Goal: Information Seeking & Learning: Understand process/instructions

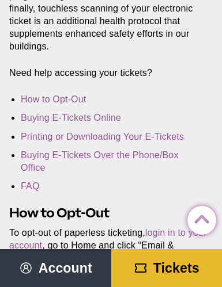
scroll to position [403, 0]
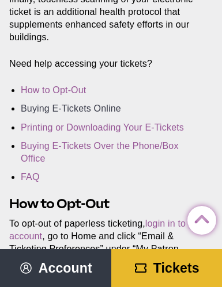
click at [82, 104] on link "Buying E-Tickets Online" at bounding box center [71, 109] width 100 height 10
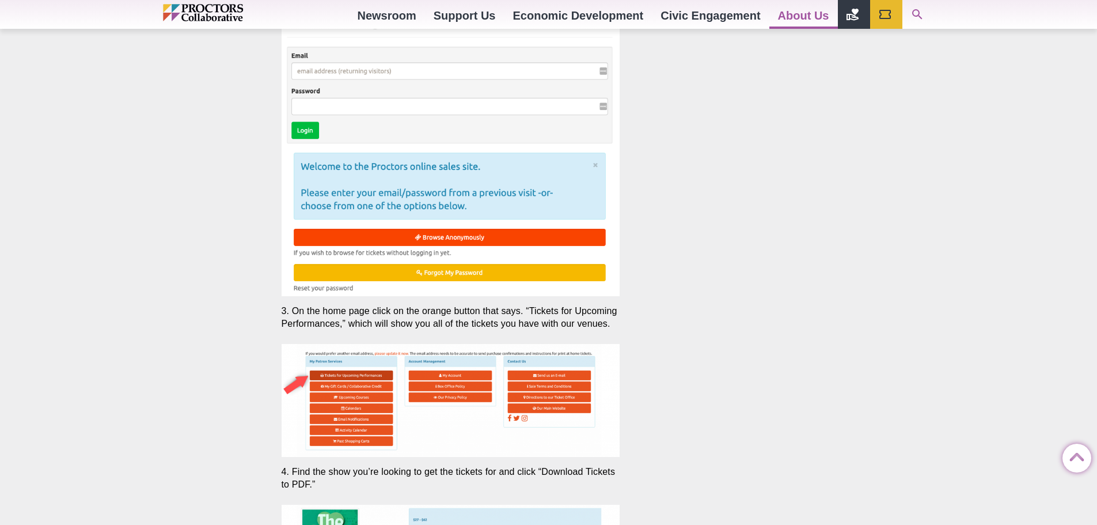
scroll to position [2246, 0]
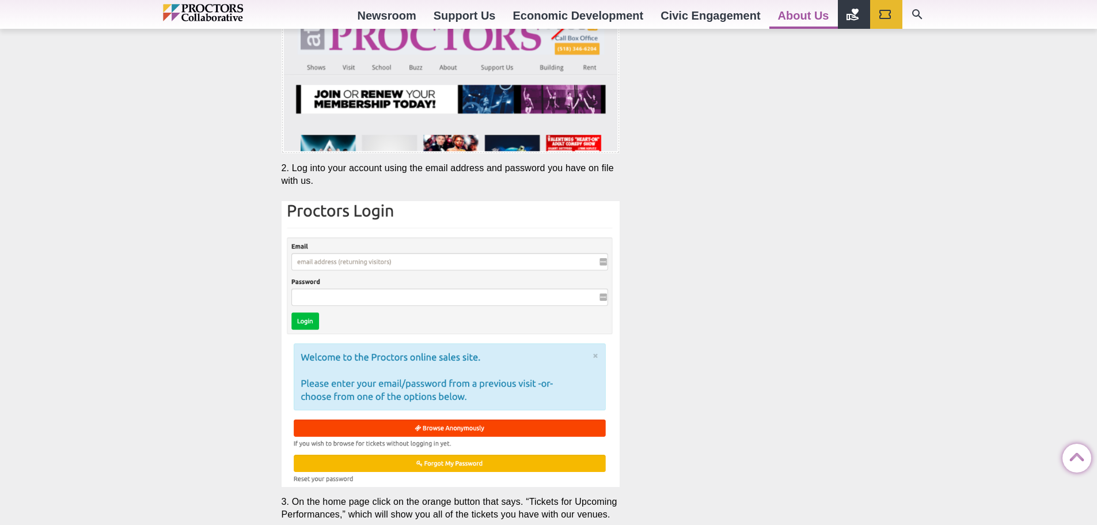
click at [211, 7] on img "Main site navigation and header" at bounding box center [228, 12] width 130 height 17
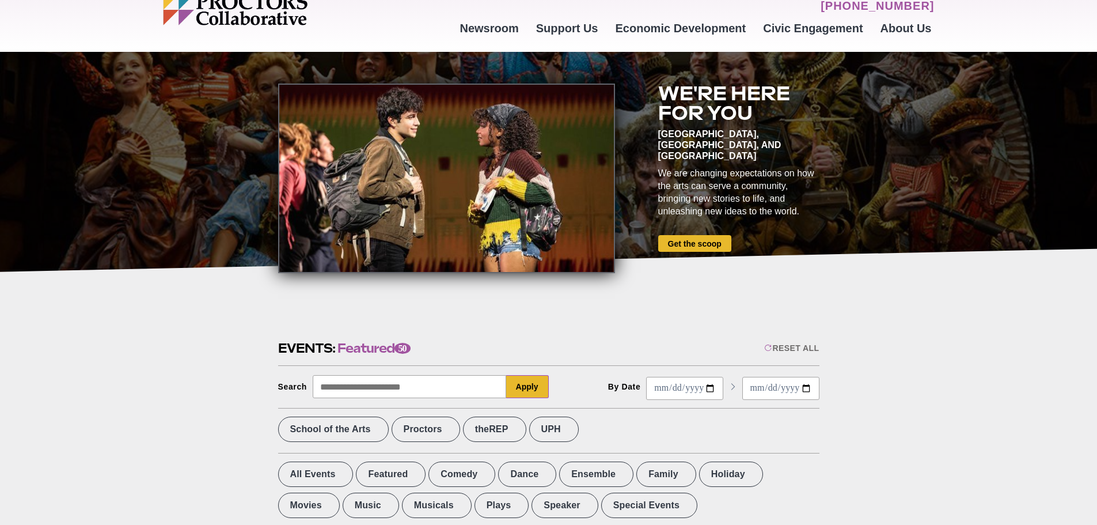
scroll to position [230, 0]
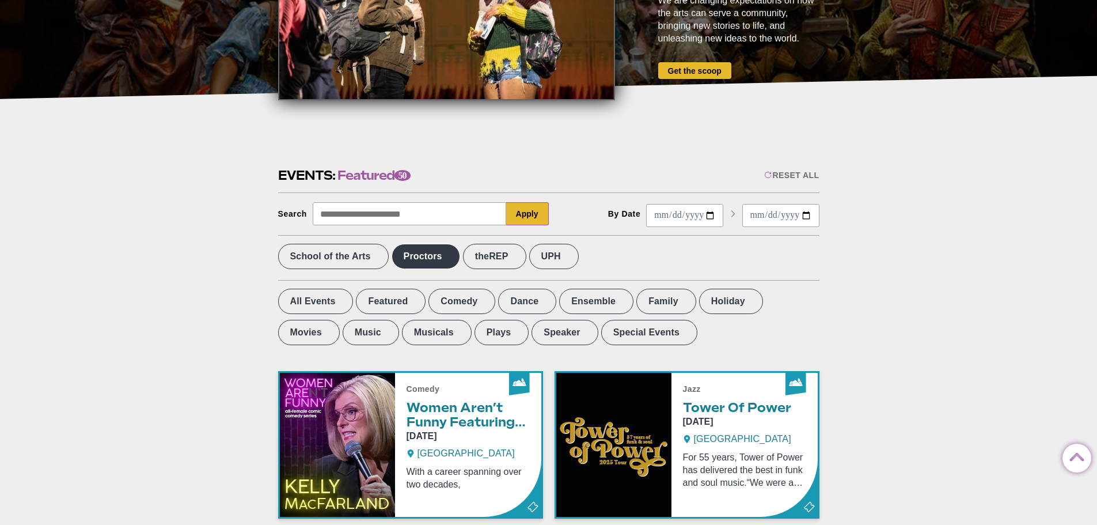
click at [453, 253] on label "Proctors" at bounding box center [426, 256] width 69 height 25
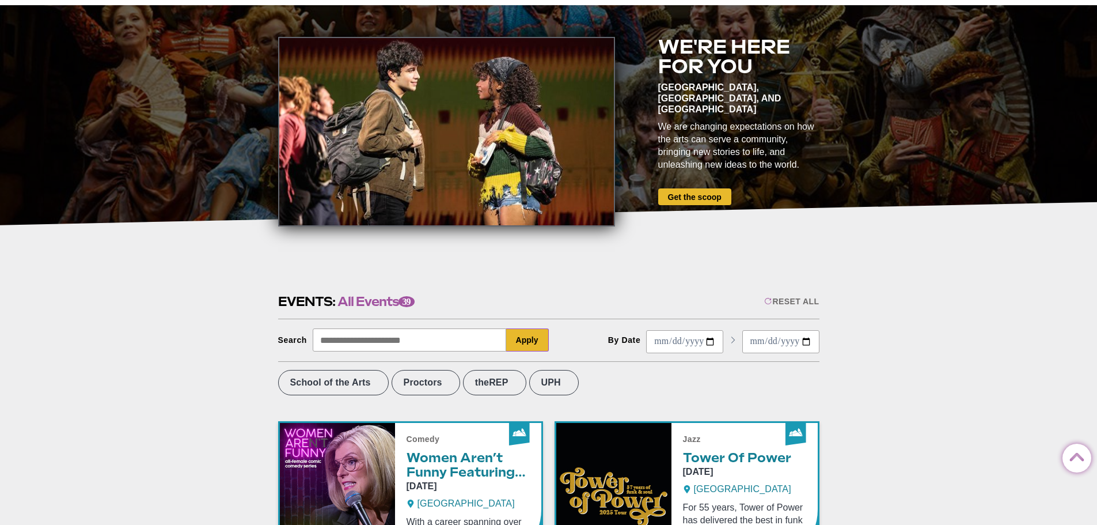
scroll to position [0, 0]
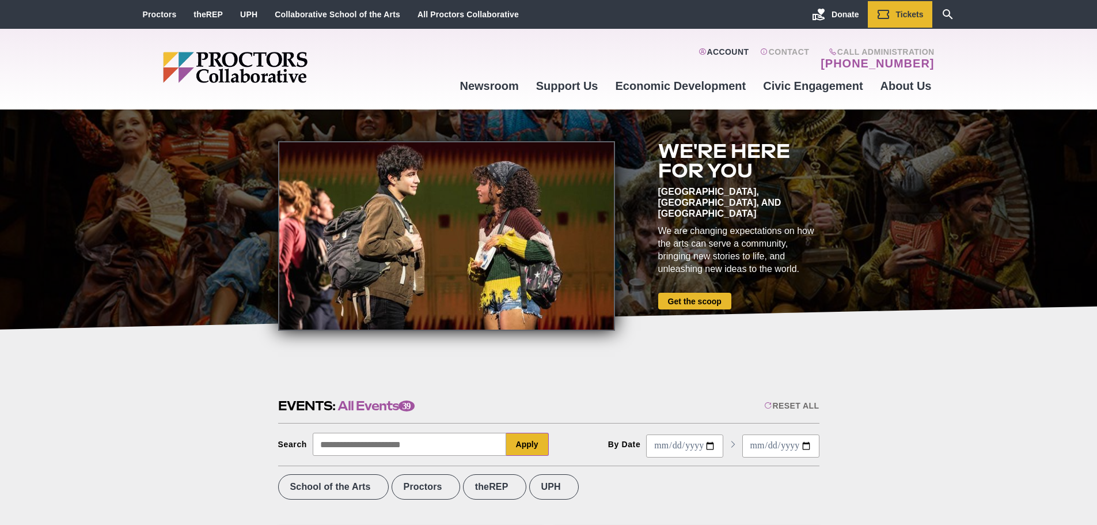
click at [735, 52] on link "Account" at bounding box center [724, 58] width 50 height 23
